Goal: Task Accomplishment & Management: Use online tool/utility

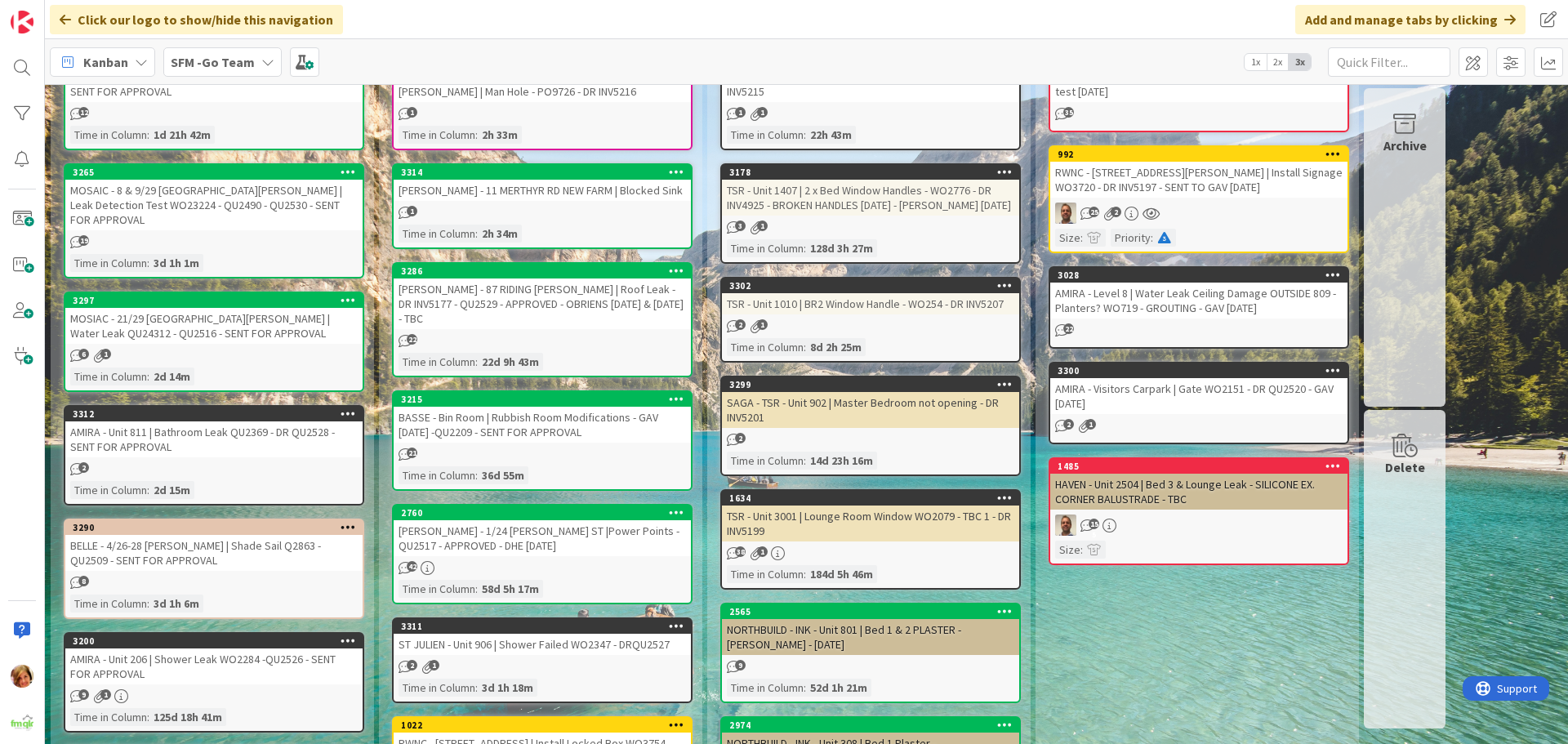
scroll to position [163, 0]
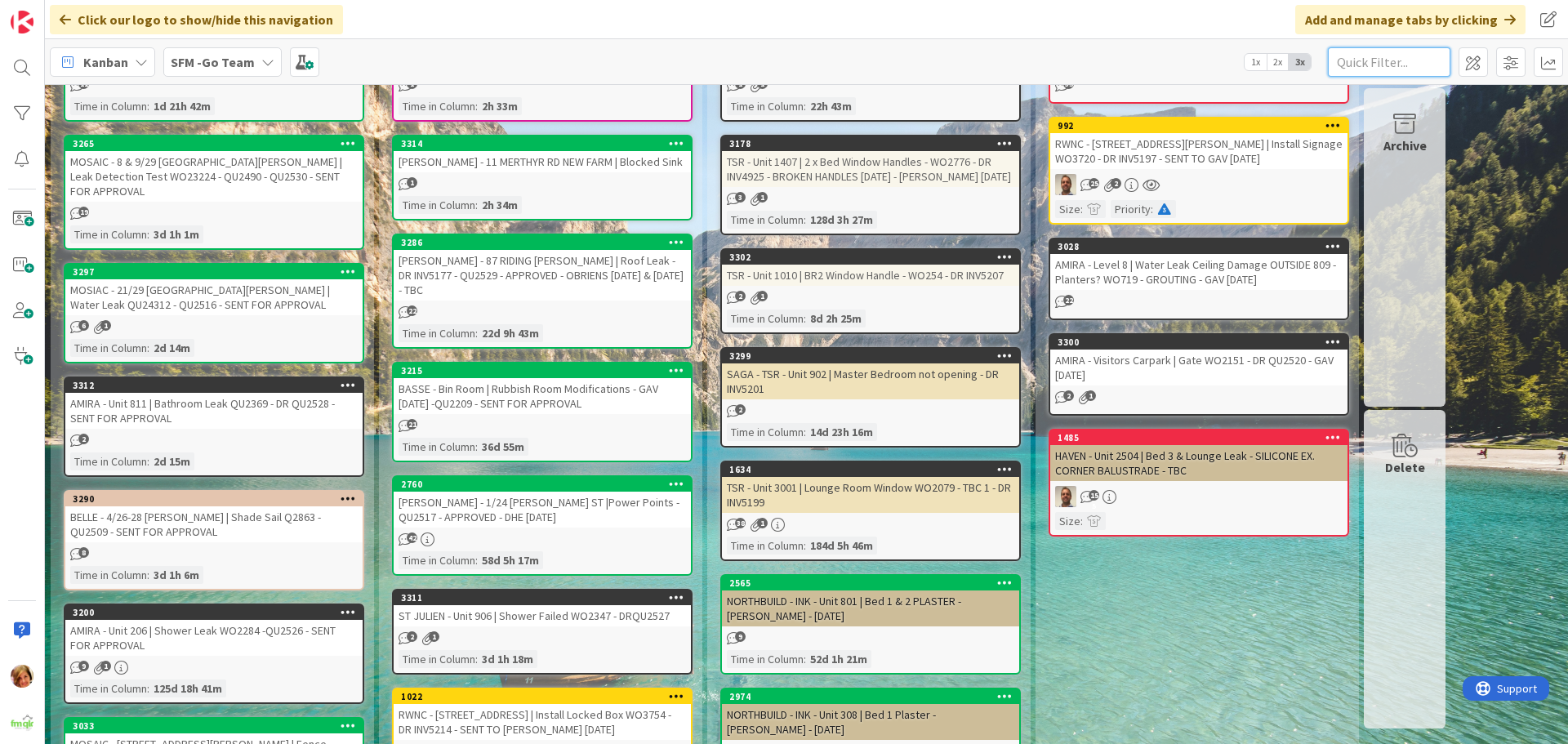
click at [1404, 58] on input "text" at bounding box center [1389, 62] width 123 height 29
type input "nerang"
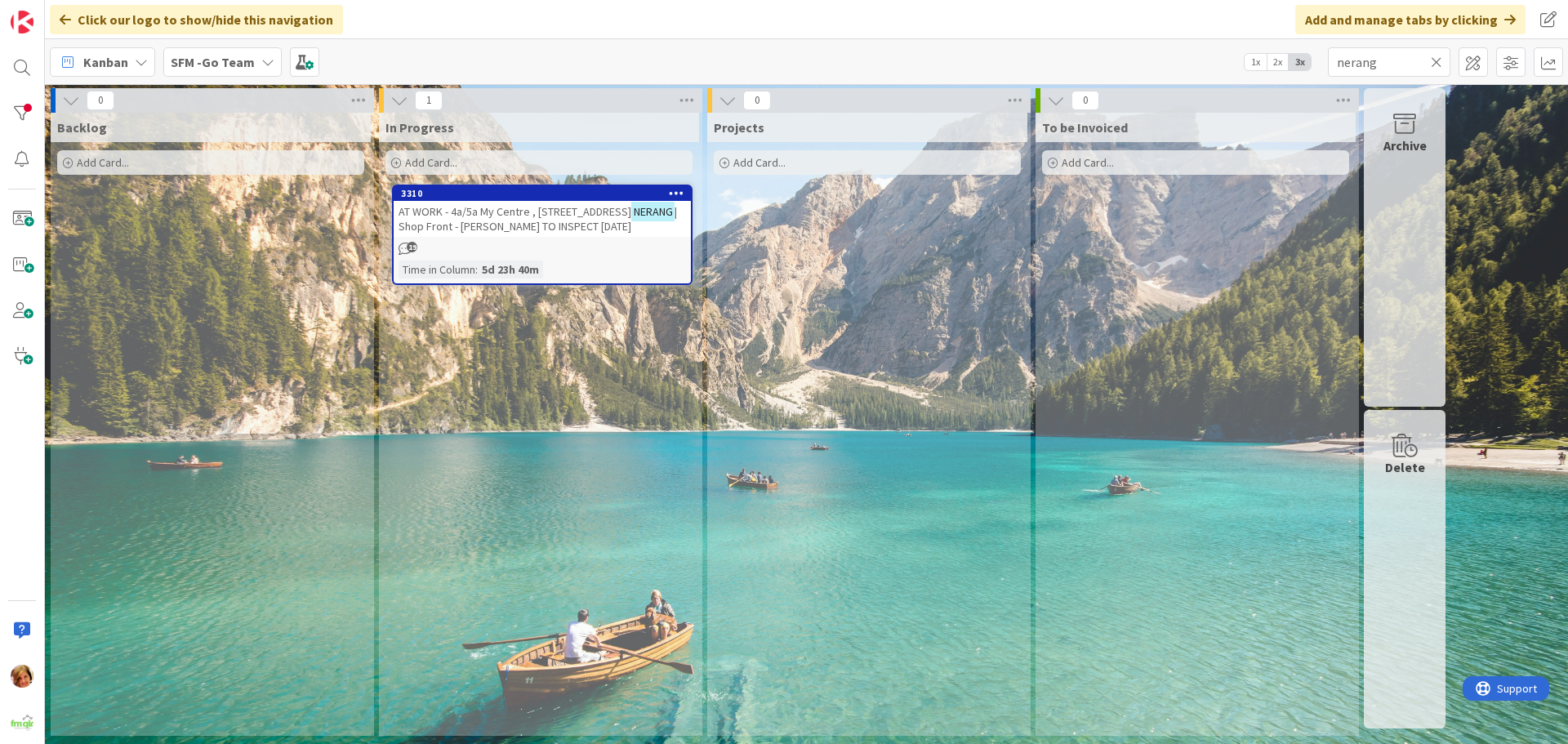
click at [546, 218] on span "| Shop Front - [PERSON_NAME] TO INSPECT [DATE]" at bounding box center [538, 218] width 279 height 29
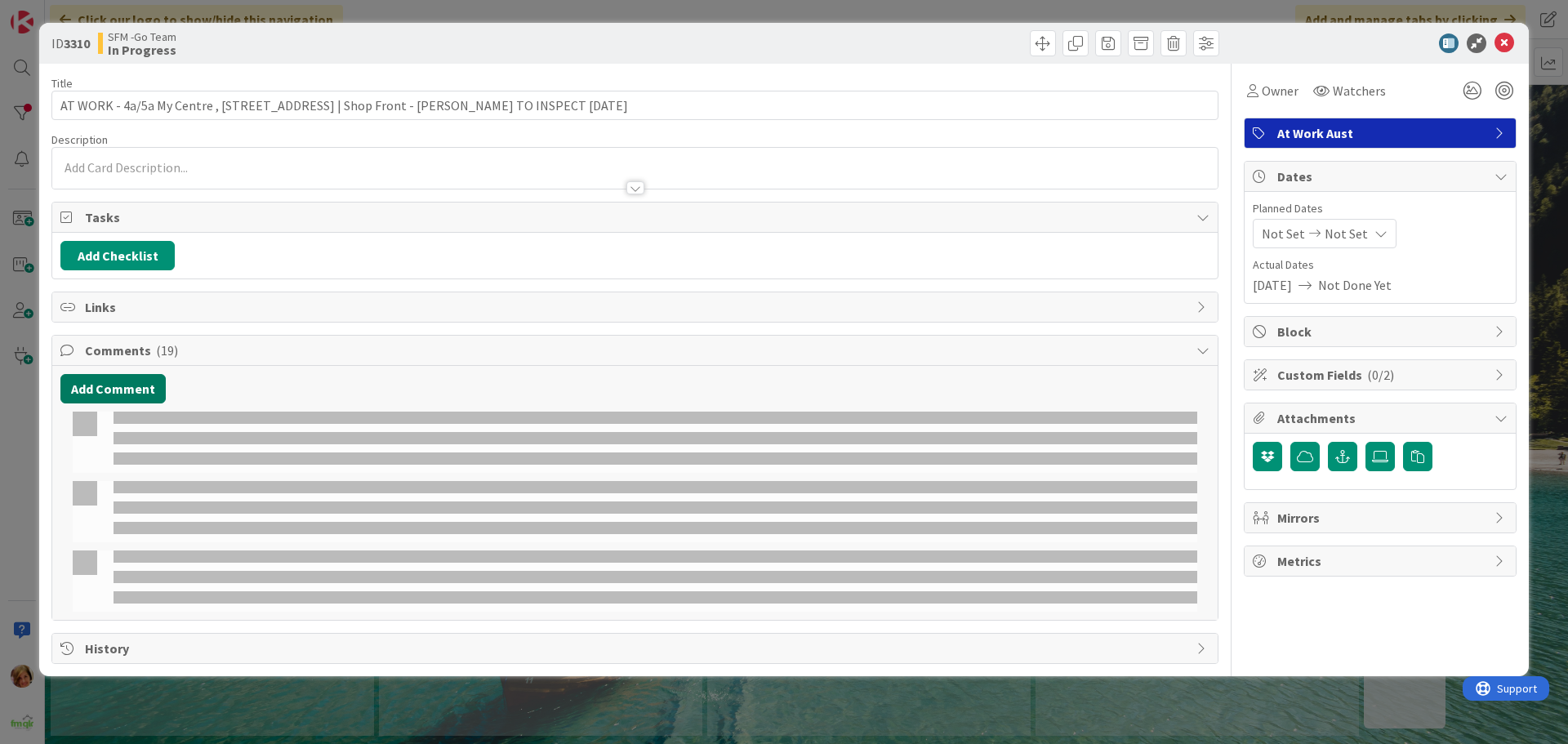
click at [115, 389] on button "Add Comment" at bounding box center [113, 388] width 105 height 29
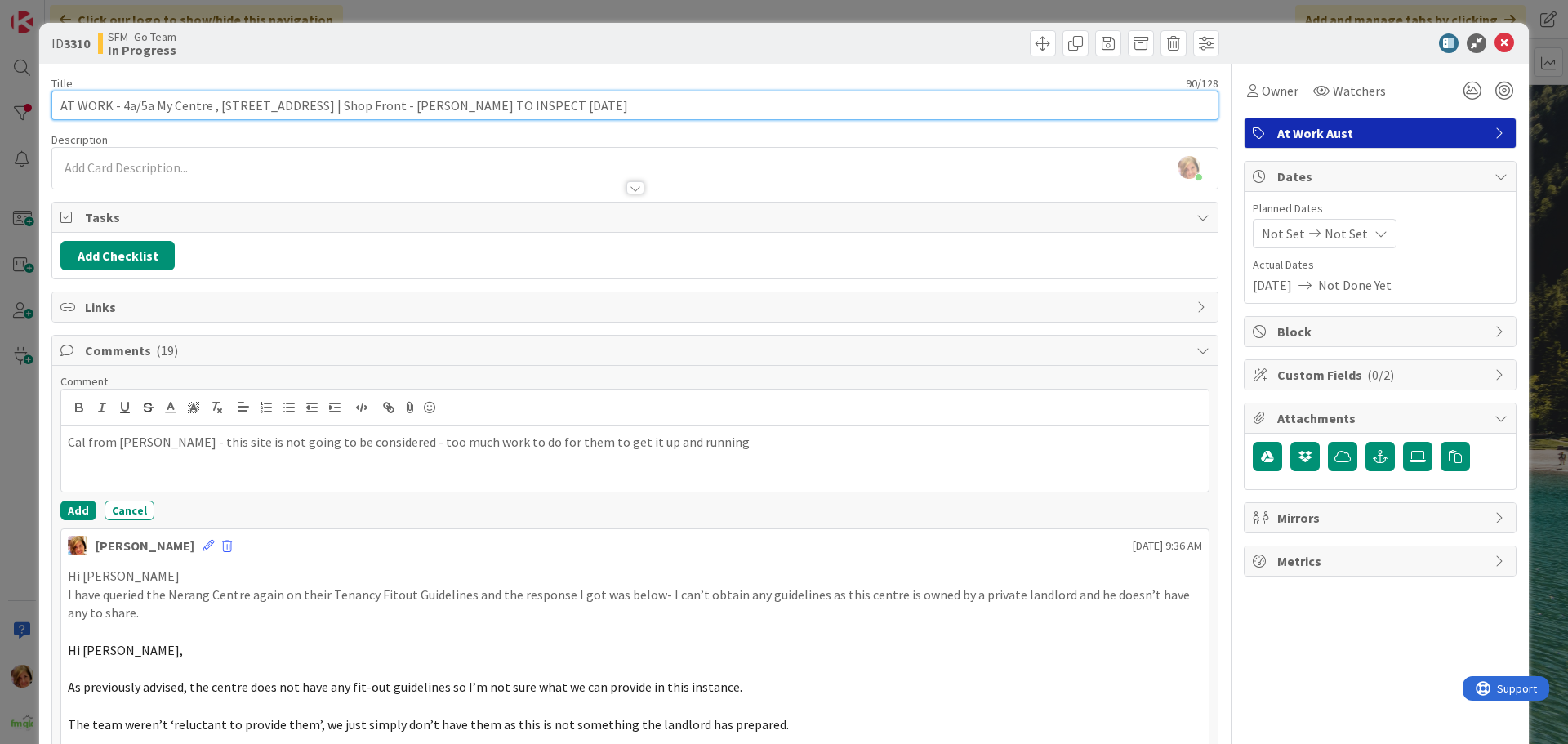
click at [627, 98] on input "AT WORK - 4a/5a My Centre , [STREET_ADDRESS] | Shop Front - [PERSON_NAME] TO IN…" at bounding box center [635, 105] width 1167 height 29
type input "AT WORK - 4a/5a My Centre , [STREET_ADDRESS] | Shop Front - NOT THIS SITE."
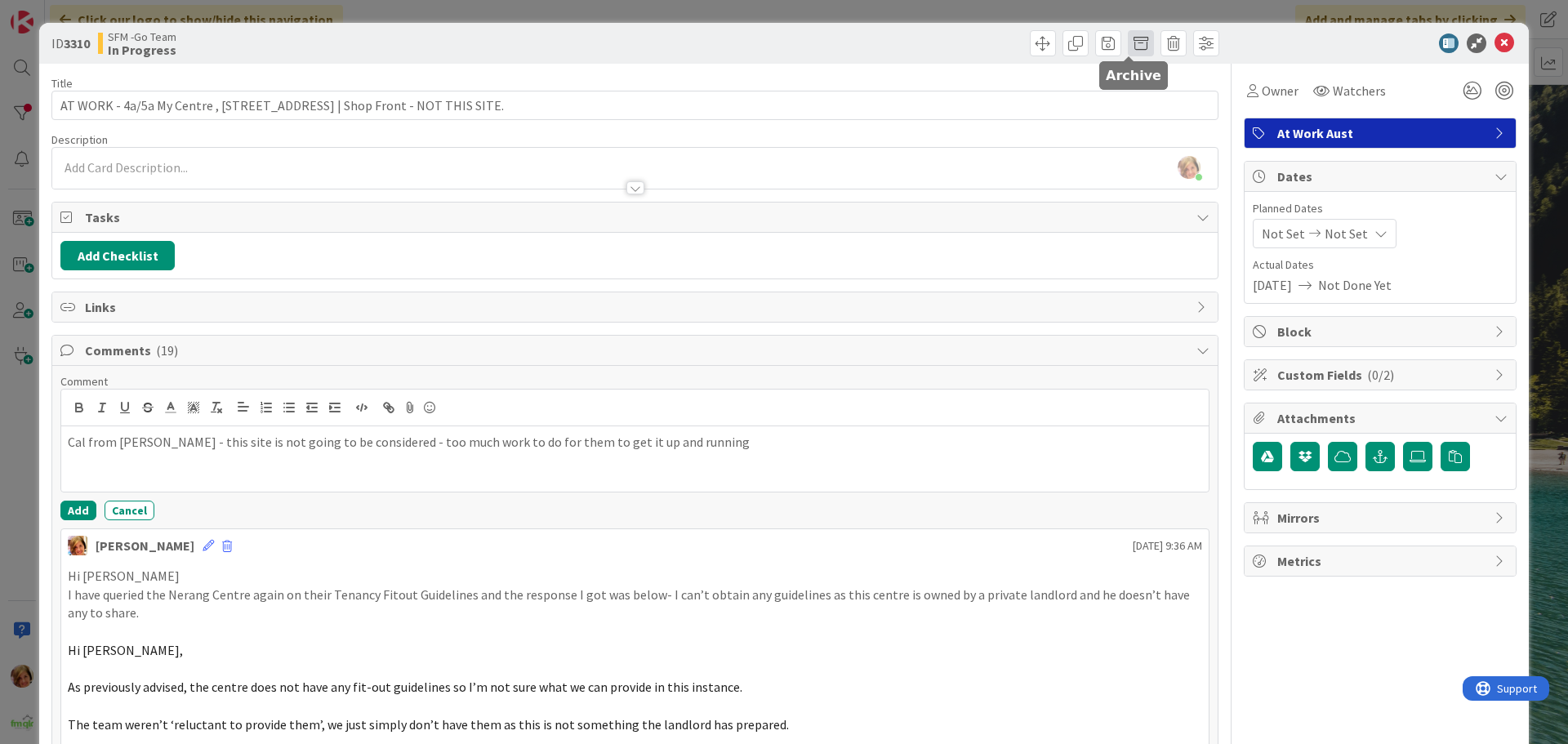
click at [1127, 42] on span at bounding box center [1140, 43] width 26 height 26
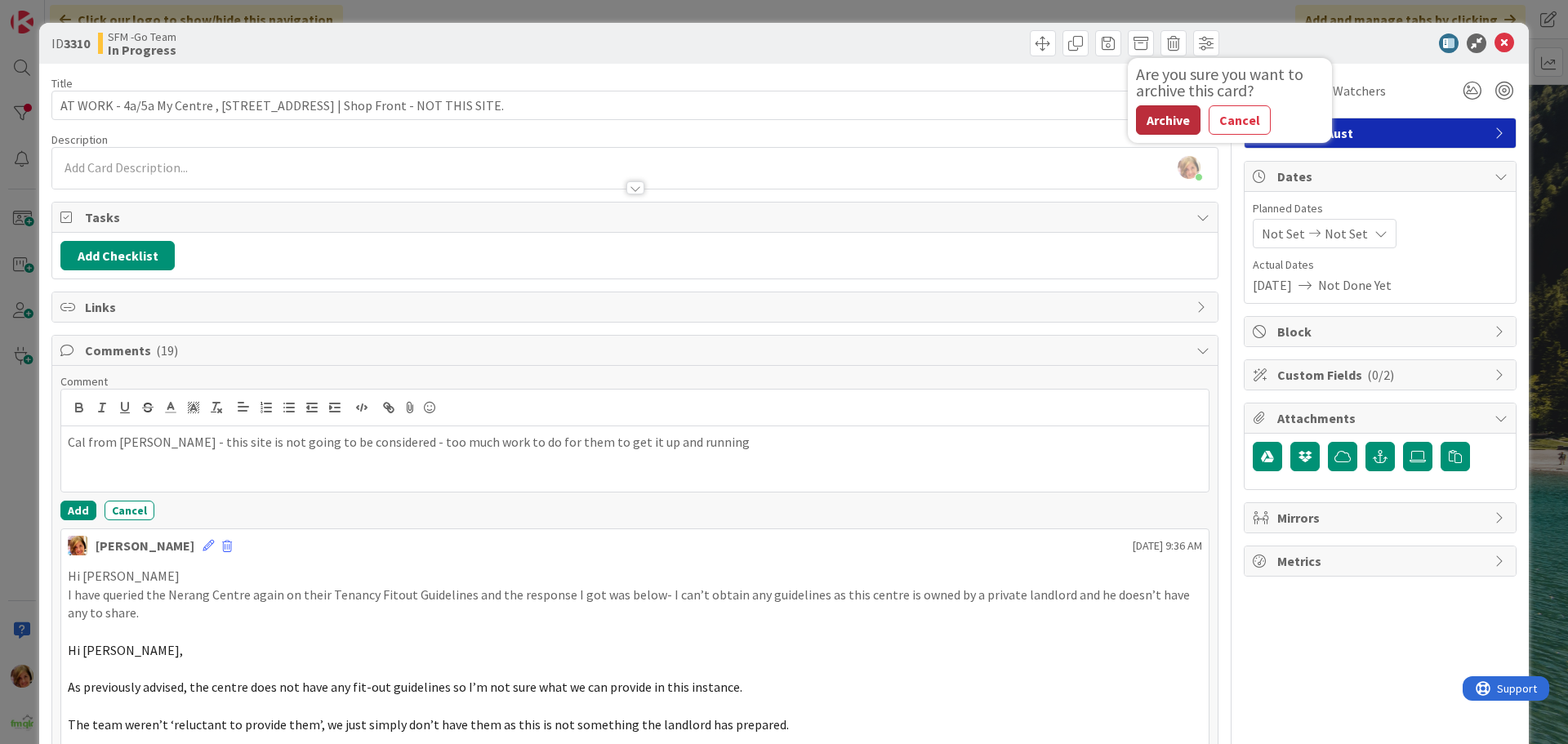
click at [1156, 124] on button "Archive" at bounding box center [1168, 120] width 64 height 29
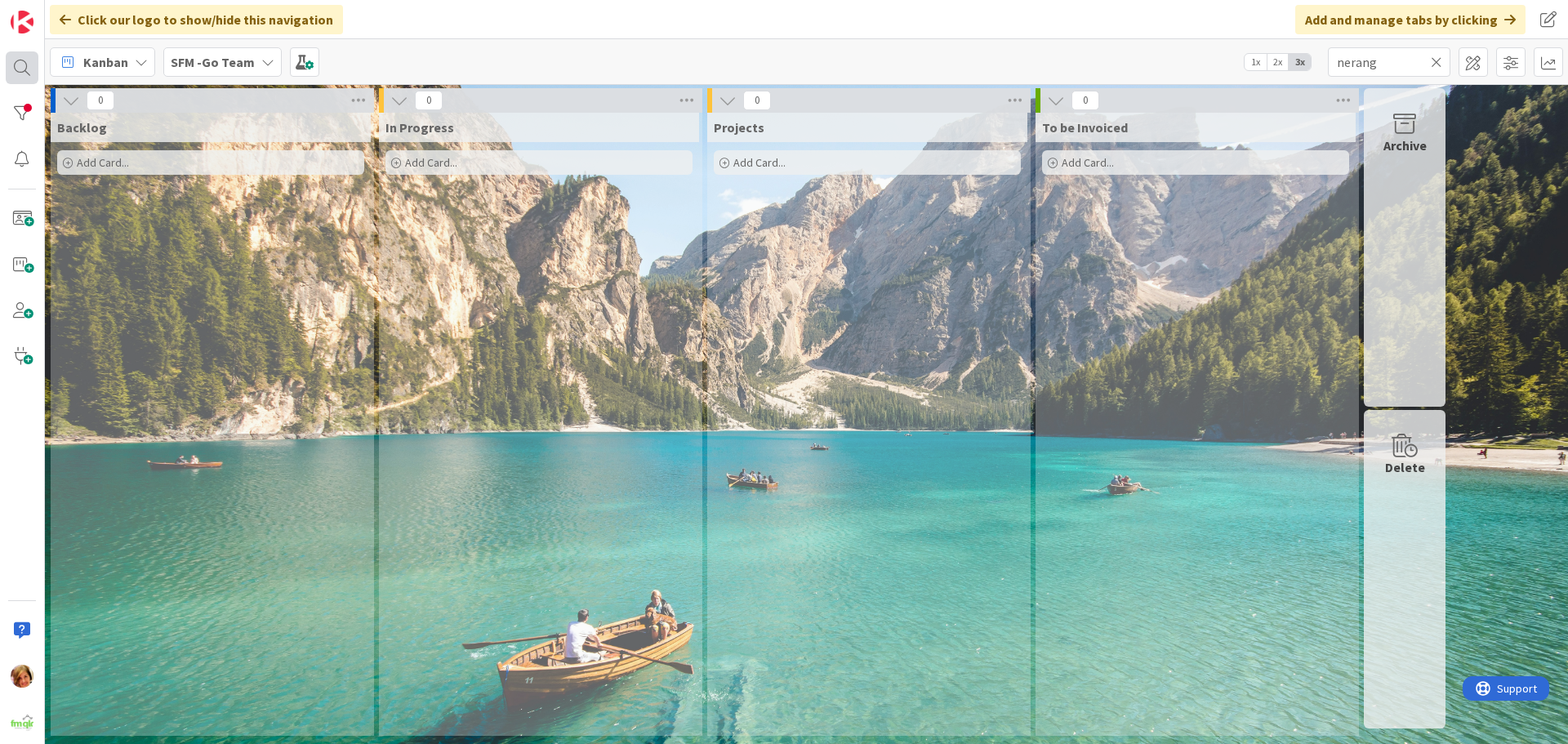
click at [20, 63] on div at bounding box center [21, 67] width 32 height 32
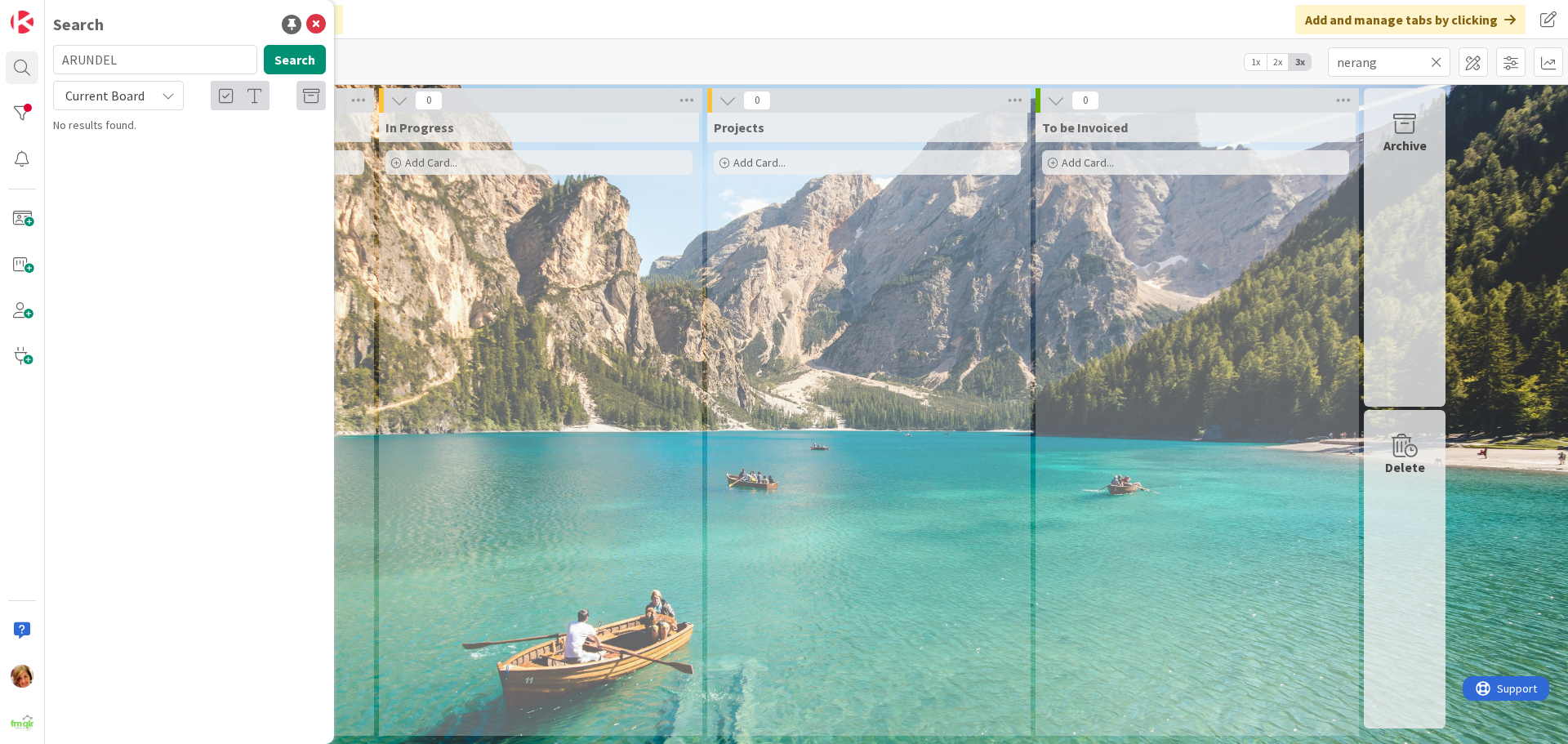
type input "ARUNDEL"
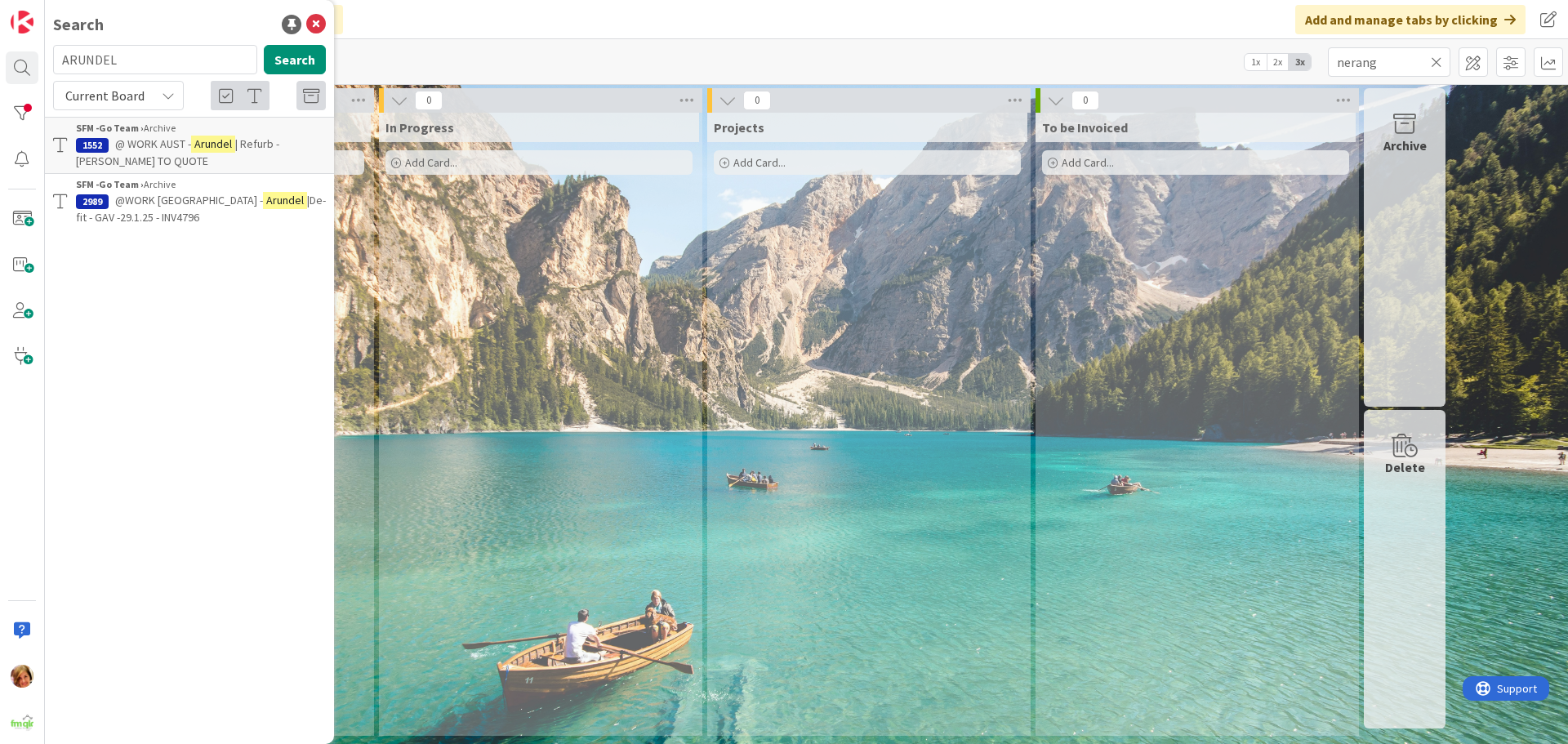
click at [184, 186] on div "SFM -Go Team › Archive" at bounding box center [201, 184] width 250 height 15
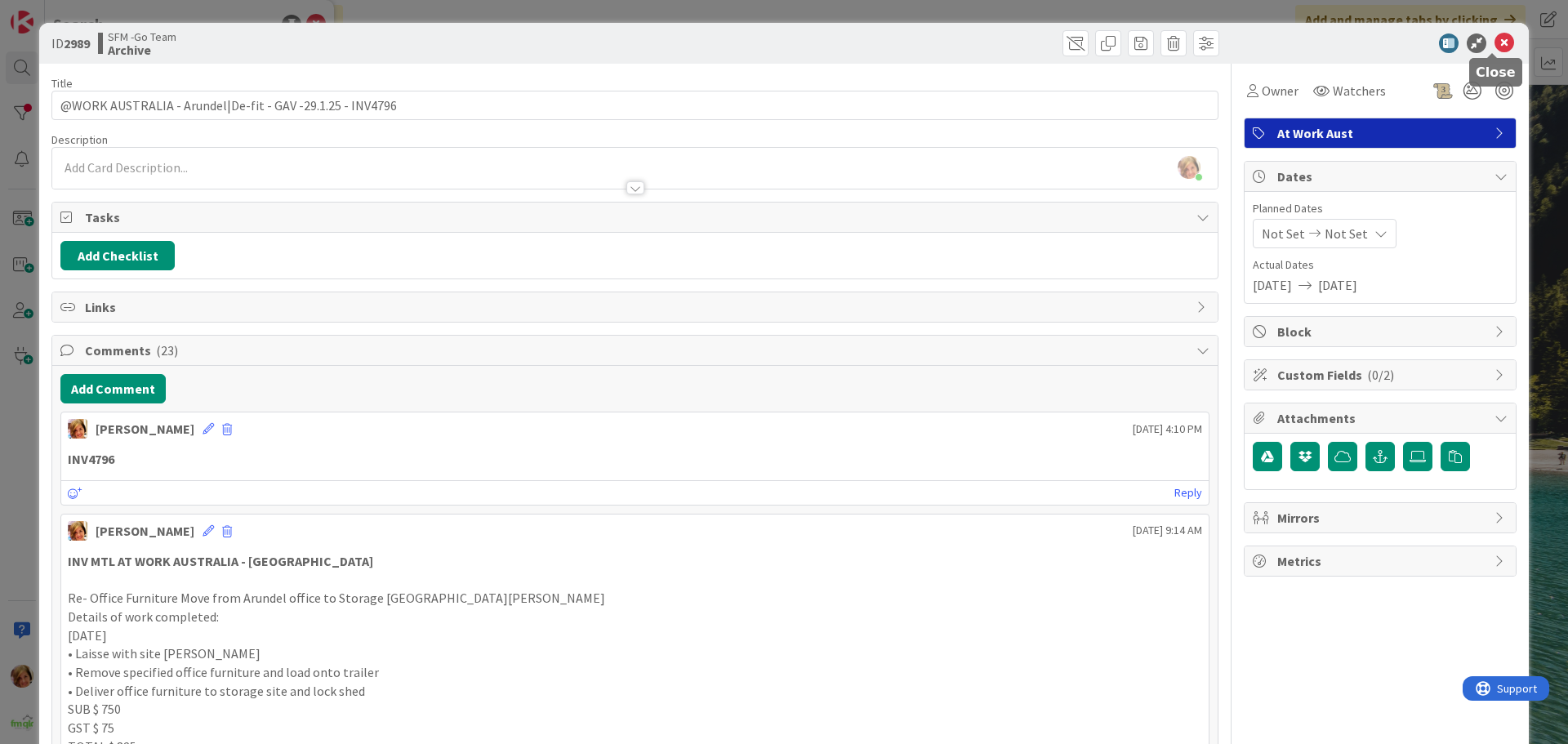
click at [1494, 42] on icon at bounding box center [1504, 43] width 20 height 20
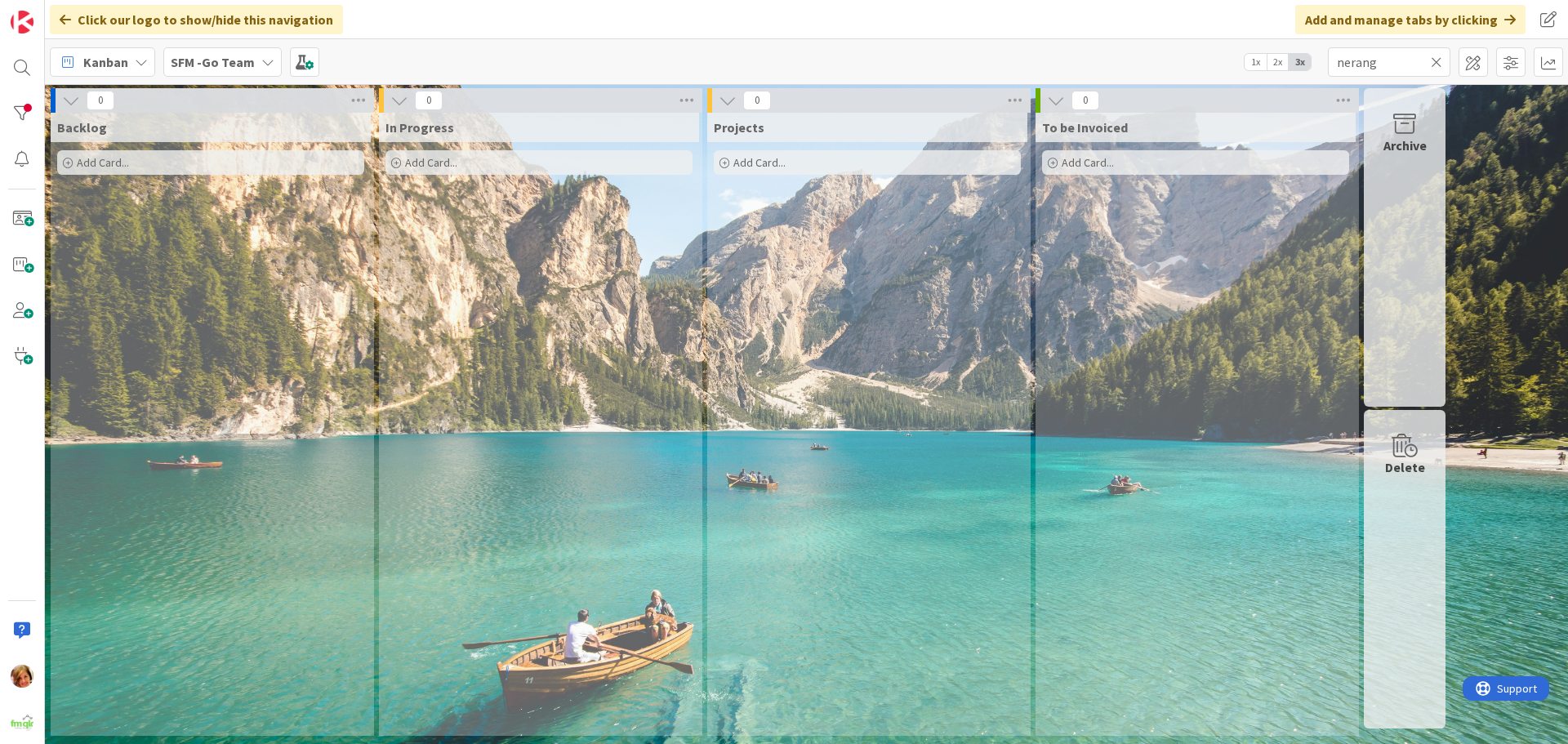
click at [1432, 64] on icon at bounding box center [1436, 61] width 12 height 15
